Goal: Transaction & Acquisition: Book appointment/travel/reservation

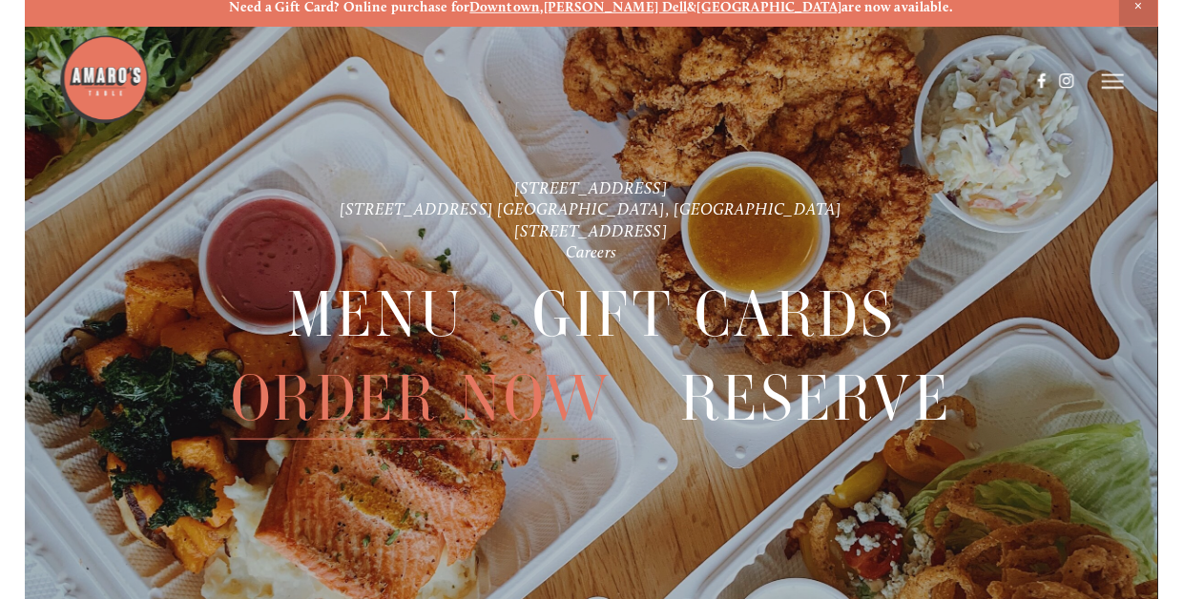
scroll to position [9, 0]
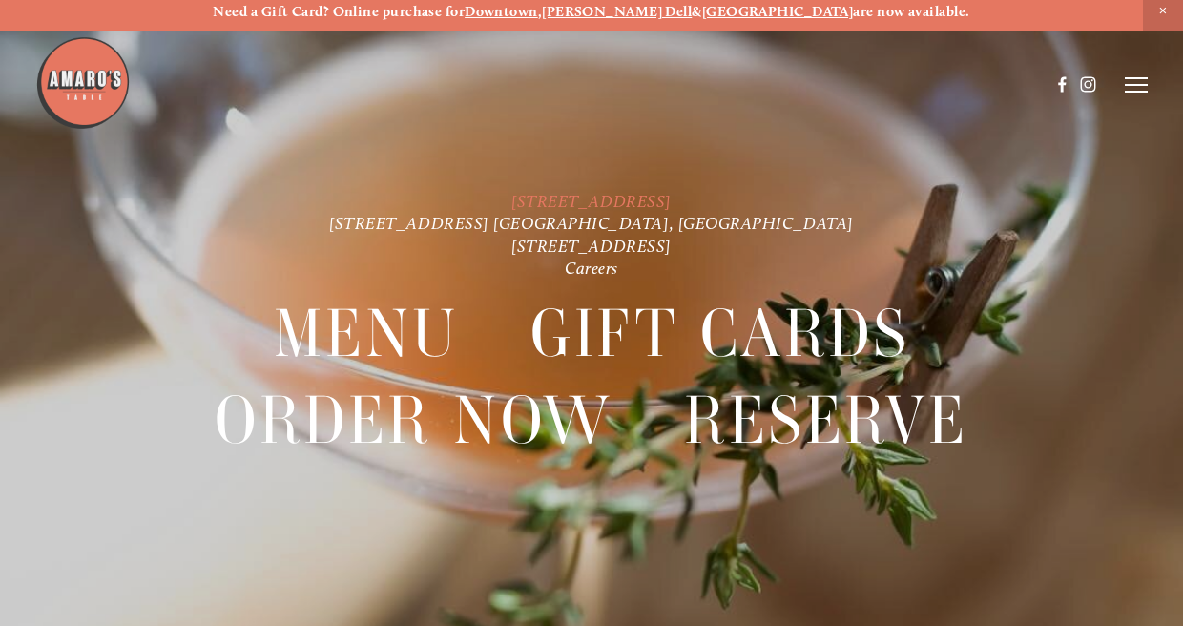
click at [512, 204] on link "[STREET_ADDRESS]" at bounding box center [591, 201] width 160 height 20
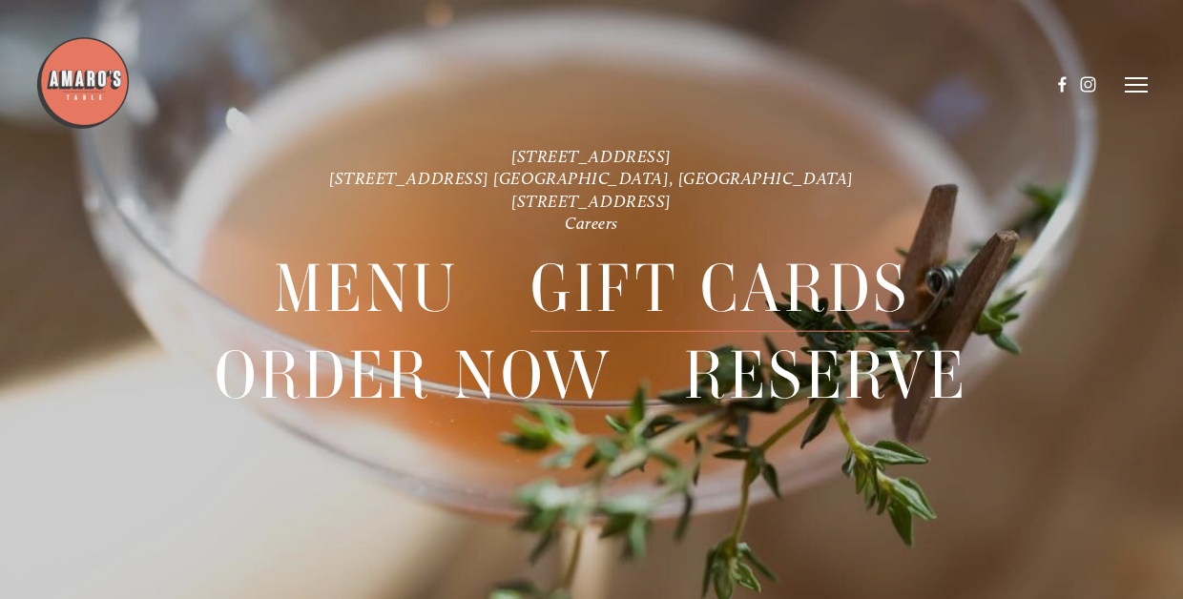
scroll to position [40, 0]
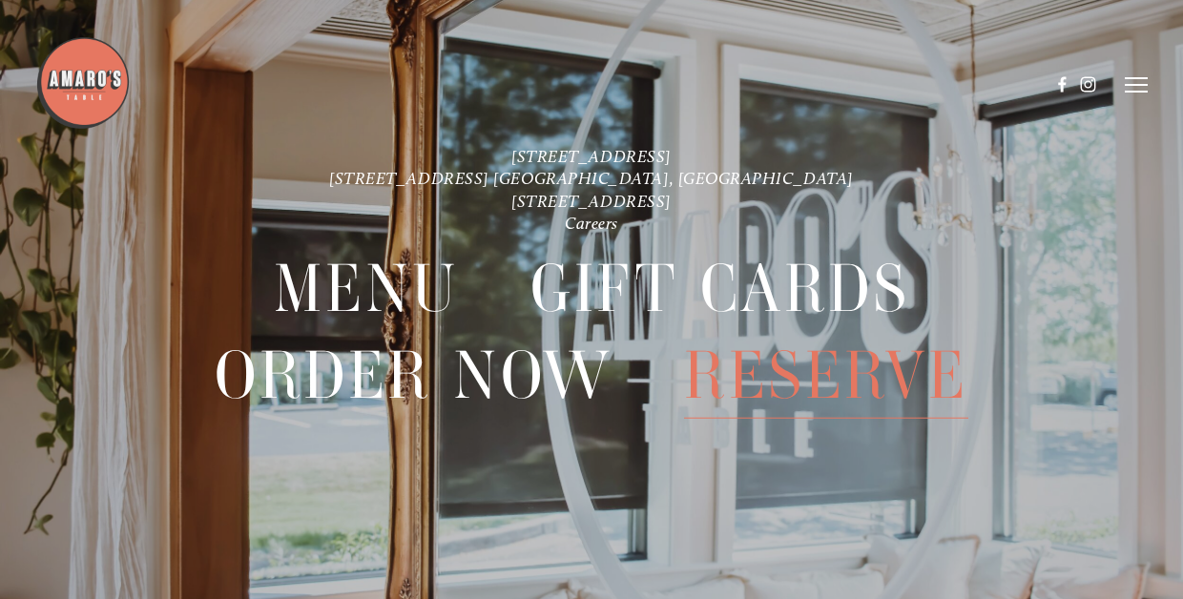
click at [872, 380] on span "Reserve" at bounding box center [825, 375] width 283 height 86
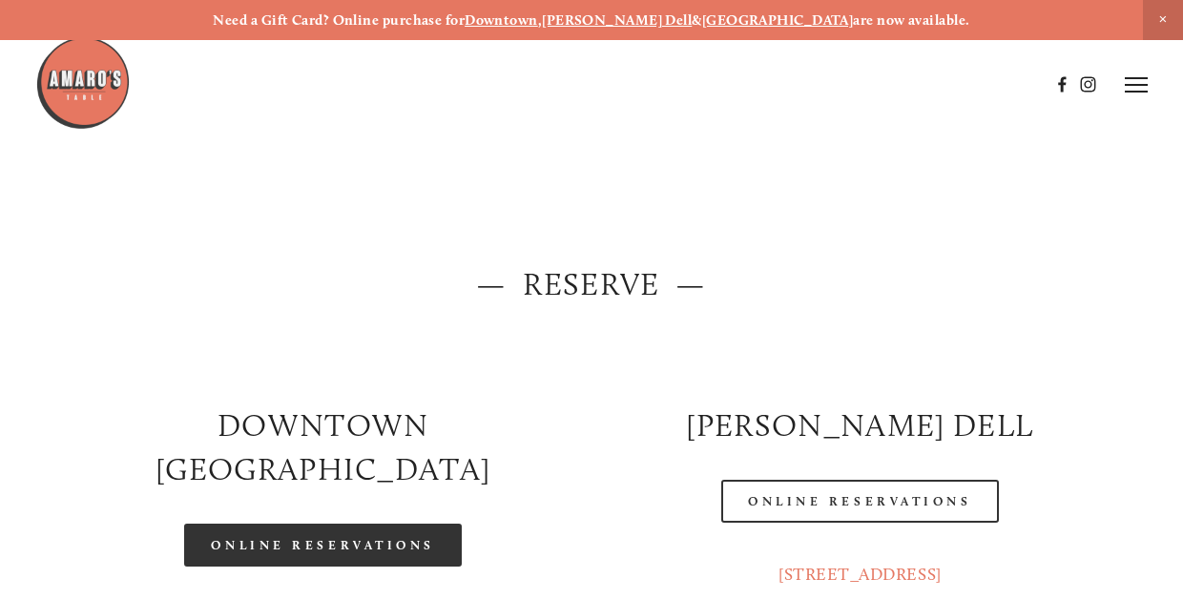
click at [293, 524] on link "Online Reservations" at bounding box center [322, 545] width 277 height 43
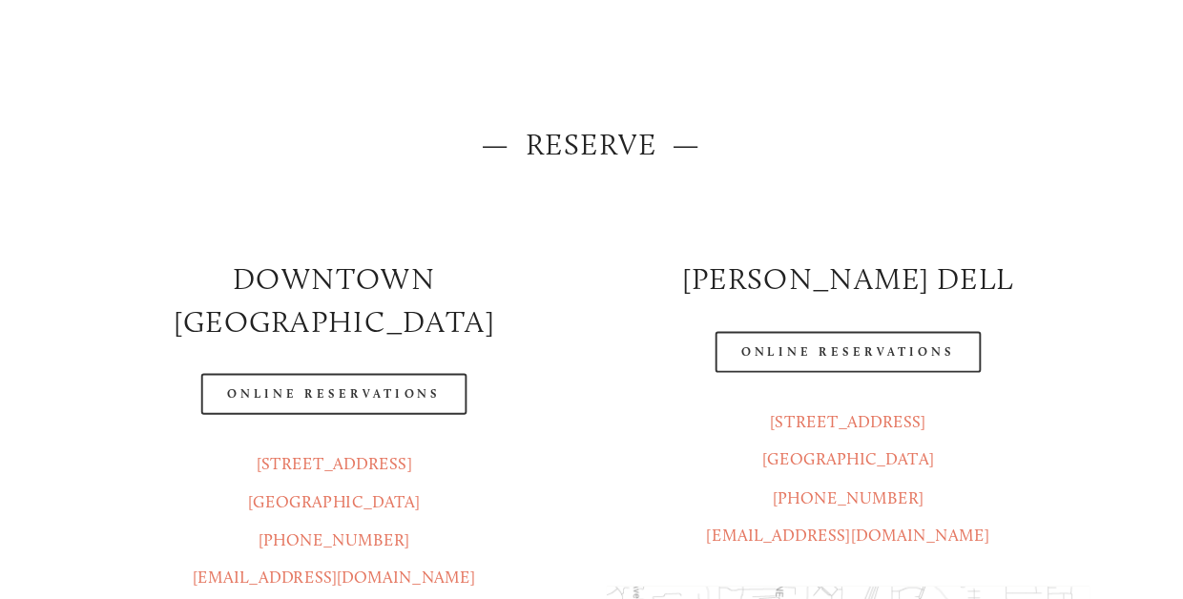
scroll to position [143, 0]
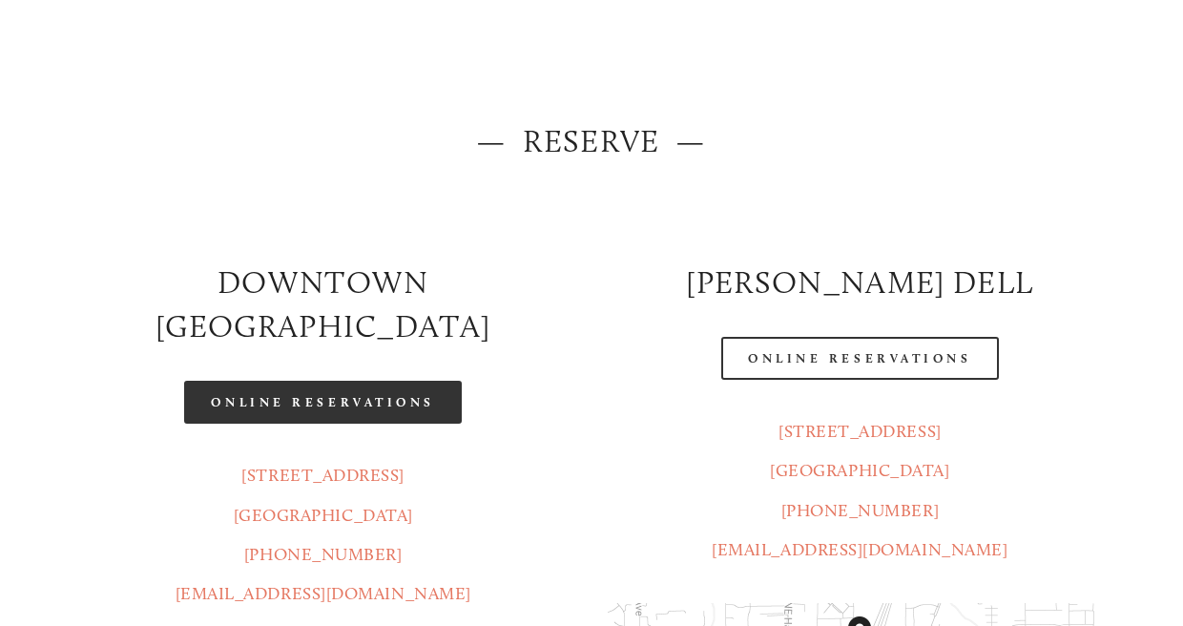
click at [357, 381] on link "Online Reservations" at bounding box center [322, 402] width 277 height 43
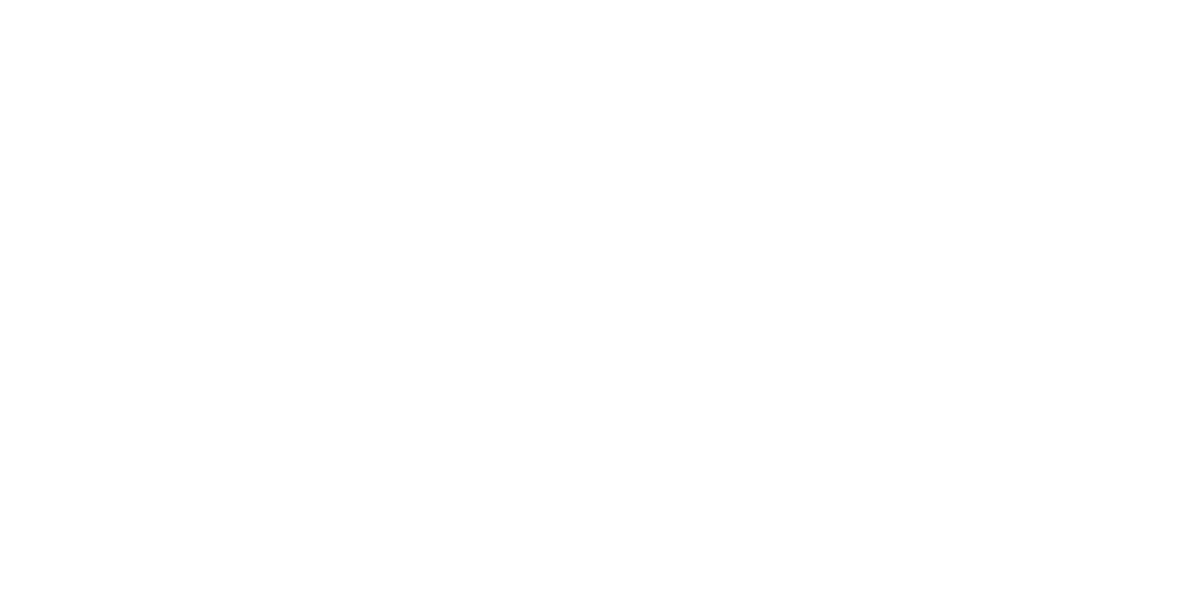
scroll to position [40, 0]
